Goal: Task Accomplishment & Management: Manage account settings

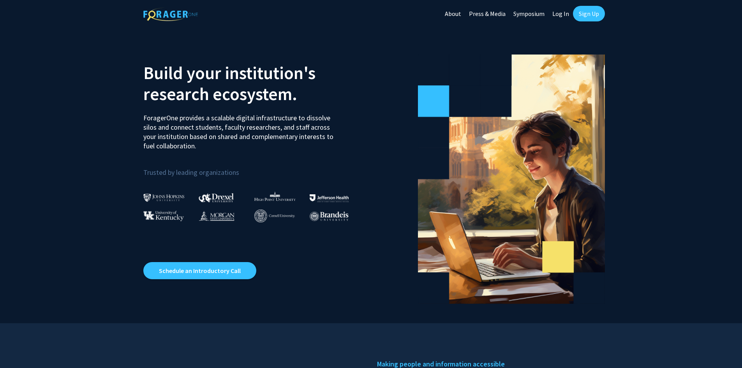
click at [556, 14] on link "Log In" at bounding box center [560, 13] width 25 height 27
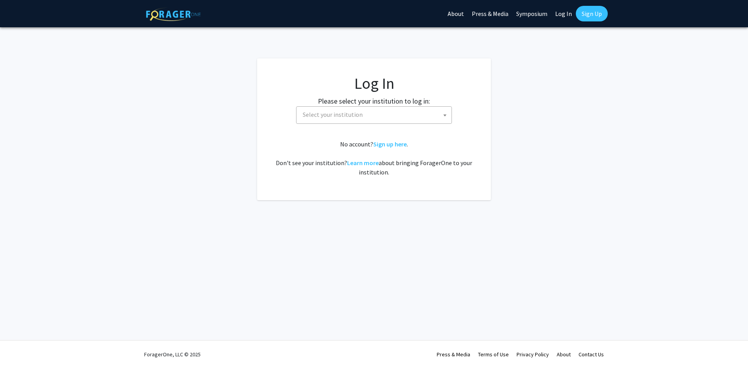
click at [443, 114] on span at bounding box center [445, 115] width 8 height 17
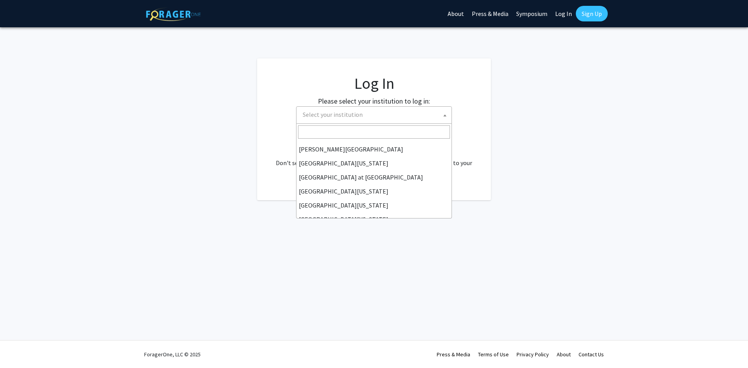
scroll to position [273, 0]
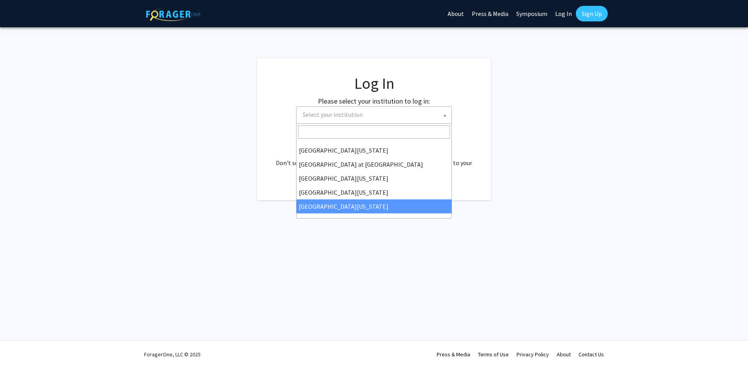
select select "33"
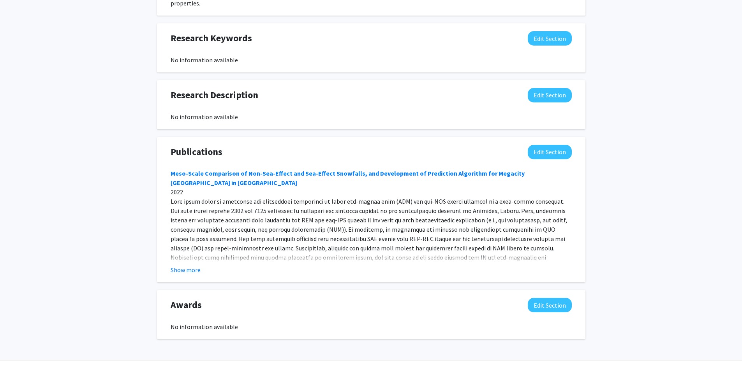
scroll to position [438, 0]
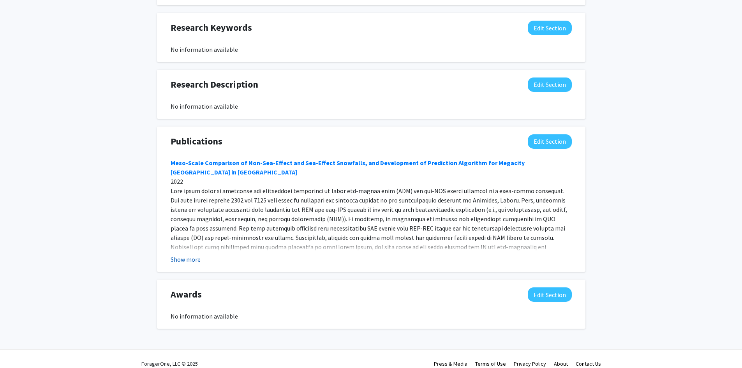
click at [193, 255] on button "Show more" at bounding box center [186, 259] width 30 height 9
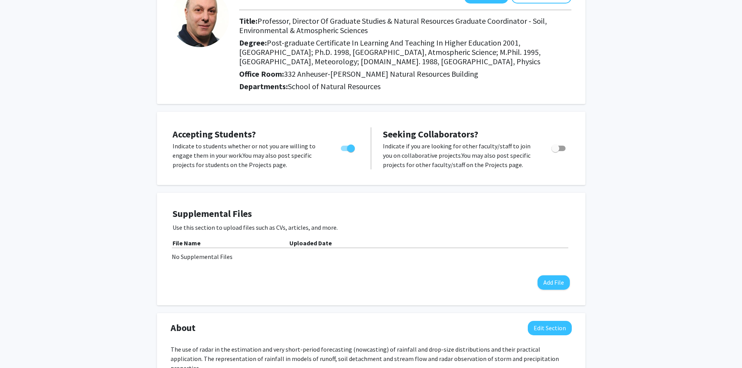
scroll to position [0, 0]
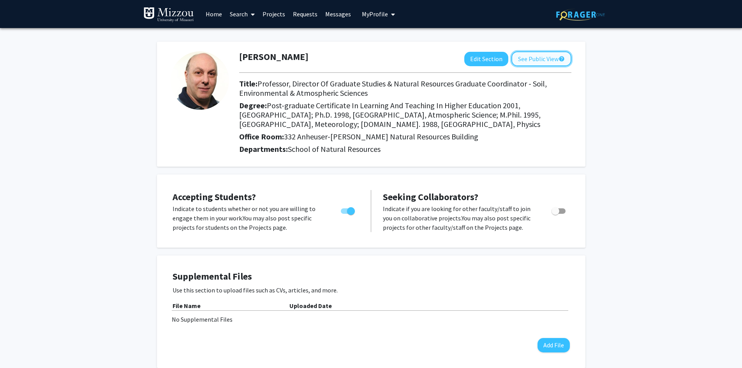
click at [536, 60] on button "See Public View help" at bounding box center [541, 58] width 60 height 15
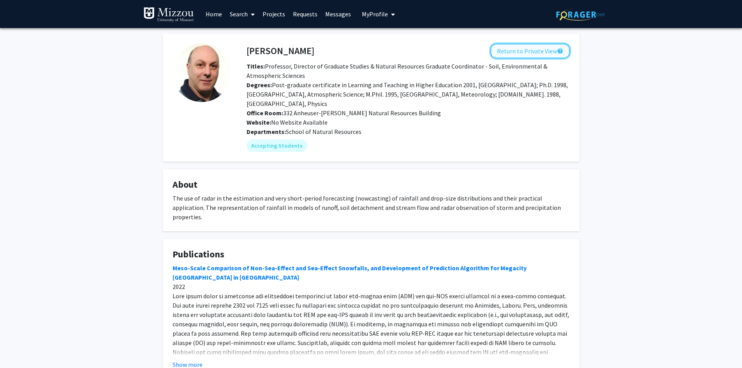
click at [528, 51] on button "Return to Private View help" at bounding box center [529, 51] width 79 height 15
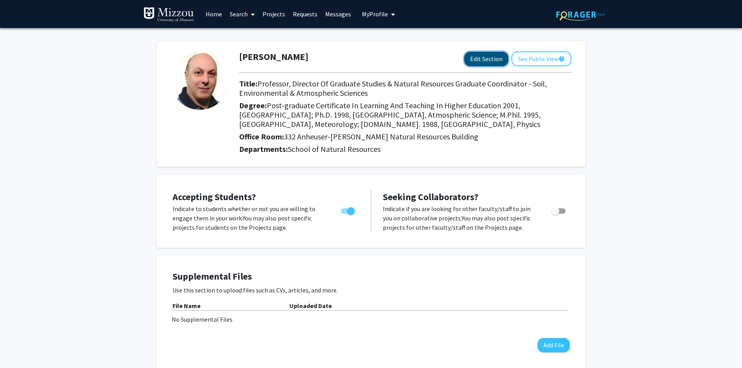
click at [490, 58] on button "Edit Section" at bounding box center [486, 59] width 44 height 14
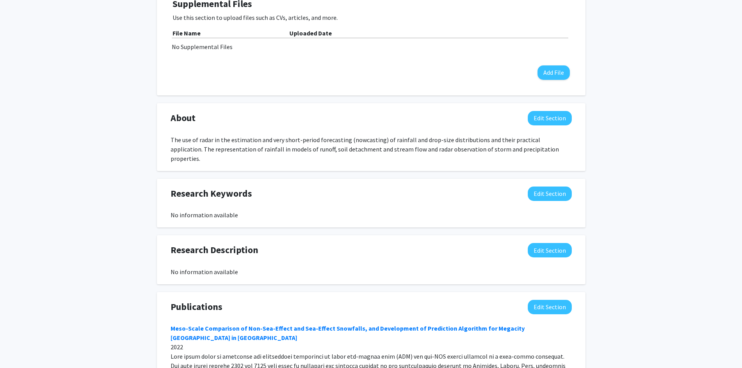
scroll to position [351, 0]
